Goal: Task Accomplishment & Management: Complete application form

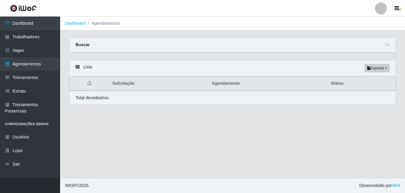
click at [111, 25] on li "Agendamentos" at bounding box center [103, 23] width 34 height 6
click at [107, 26] on li "Agendamentos" at bounding box center [103, 23] width 34 height 6
click at [103, 26] on li "Agendamentos" at bounding box center [103, 23] width 34 height 6
click at [388, 45] on icon at bounding box center [388, 45] width 4 height 4
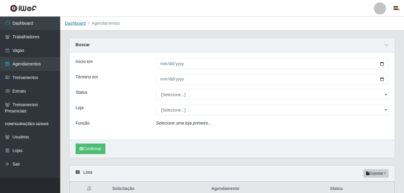
click at [79, 24] on link "Dashboard" at bounding box center [75, 23] width 21 height 5
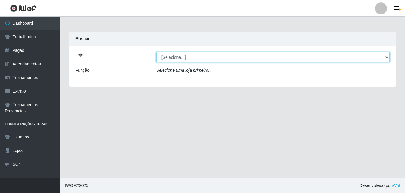
click at [386, 56] on select "[Selecione...] Bemais Supermercados - B5 Anatólia" at bounding box center [274, 57] width 234 height 11
select select "405"
click at [157, 52] on select "[Selecione...] Bemais Supermercados - B5 Anatólia" at bounding box center [274, 57] width 234 height 11
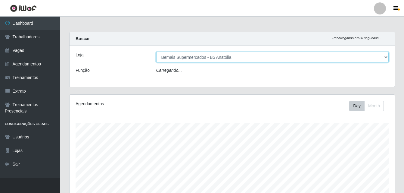
scroll to position [125, 325]
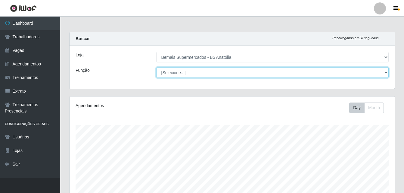
drag, startPoint x: 386, startPoint y: 72, endPoint x: 362, endPoint y: 74, distance: 24.1
click at [382, 73] on select "[Selecione...] ASG ASG + ASG ++ Auxiliar de Estacionamento Auxiliar de Estacion…" at bounding box center [272, 72] width 233 height 11
click at [156, 67] on select "[Selecione...] ASG ASG + ASG ++ Auxiliar de Estacionamento Auxiliar de Estacion…" at bounding box center [272, 72] width 233 height 11
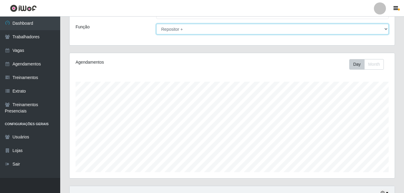
scroll to position [154, 0]
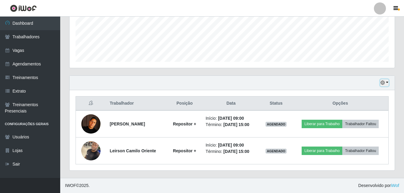
click at [387, 82] on button "button" at bounding box center [384, 82] width 8 height 7
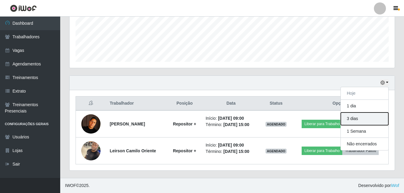
click at [359, 121] on button "3 dias" at bounding box center [365, 118] width 48 height 13
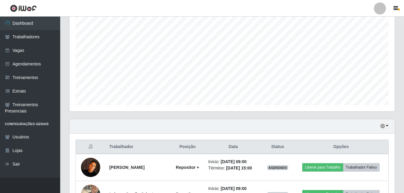
scroll to position [0, 0]
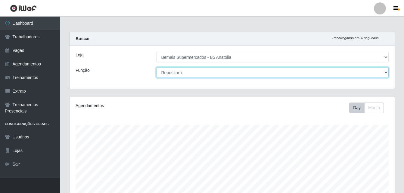
click at [387, 72] on select "[Selecione...] ASG ASG + ASG ++ Auxiliar de Estacionamento Auxiliar de Estacion…" at bounding box center [272, 72] width 233 height 11
click at [156, 67] on select "[Selecione...] ASG ASG + ASG ++ Auxiliar de Estacionamento Auxiliar de Estacion…" at bounding box center [272, 72] width 233 height 11
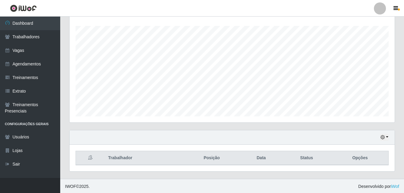
scroll to position [100, 0]
drag, startPoint x: 388, startPoint y: 137, endPoint x: 389, endPoint y: 132, distance: 4.3
click at [388, 136] on button "button" at bounding box center [384, 136] width 8 height 7
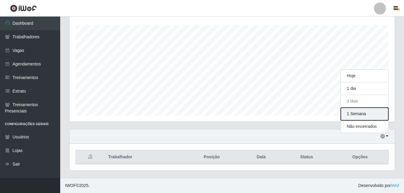
click at [360, 114] on button "1 Semana" at bounding box center [365, 113] width 48 height 13
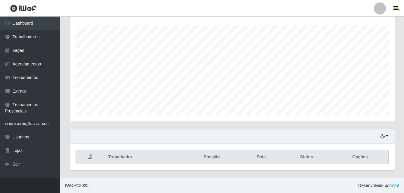
scroll to position [0, 0]
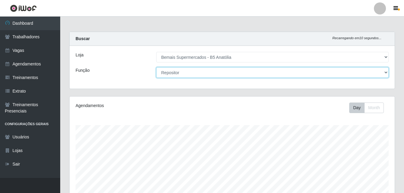
click at [385, 73] on select "[Selecione...] ASG ASG + ASG ++ Auxiliar de Estacionamento Auxiliar de Estacion…" at bounding box center [272, 72] width 233 height 11
click at [156, 67] on select "[Selecione...] ASG ASG + ASG ++ Auxiliar de Estacionamento Auxiliar de Estacion…" at bounding box center [272, 72] width 233 height 11
click at [386, 72] on select "[Selecione...] ASG ASG + ASG ++ Auxiliar de Estacionamento Auxiliar de Estacion…" at bounding box center [272, 72] width 233 height 11
select select "72"
click at [156, 67] on select "[Selecione...] ASG ASG + ASG ++ Auxiliar de Estacionamento Auxiliar de Estacion…" at bounding box center [272, 72] width 233 height 11
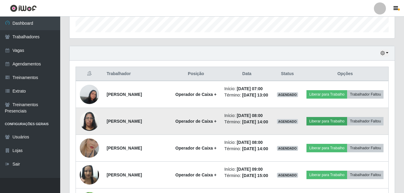
scroll to position [111, 0]
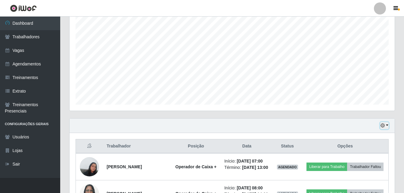
click at [387, 125] on button "button" at bounding box center [384, 125] width 8 height 7
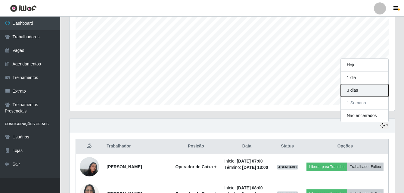
click at [355, 93] on button "3 dias" at bounding box center [365, 90] width 48 height 13
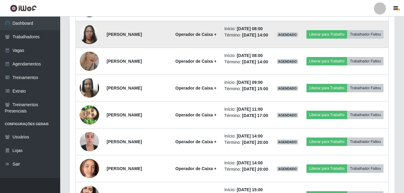
scroll to position [291, 0]
